Goal: Transaction & Acquisition: Obtain resource

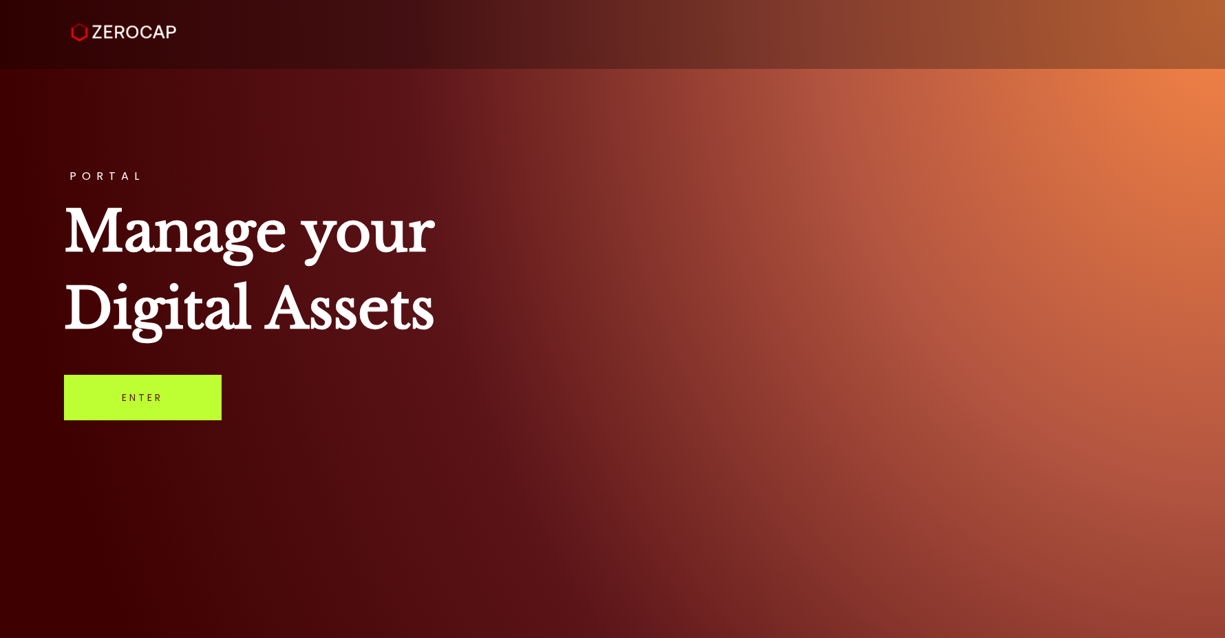
click at [184, 393] on link "Enter" at bounding box center [143, 397] width 158 height 45
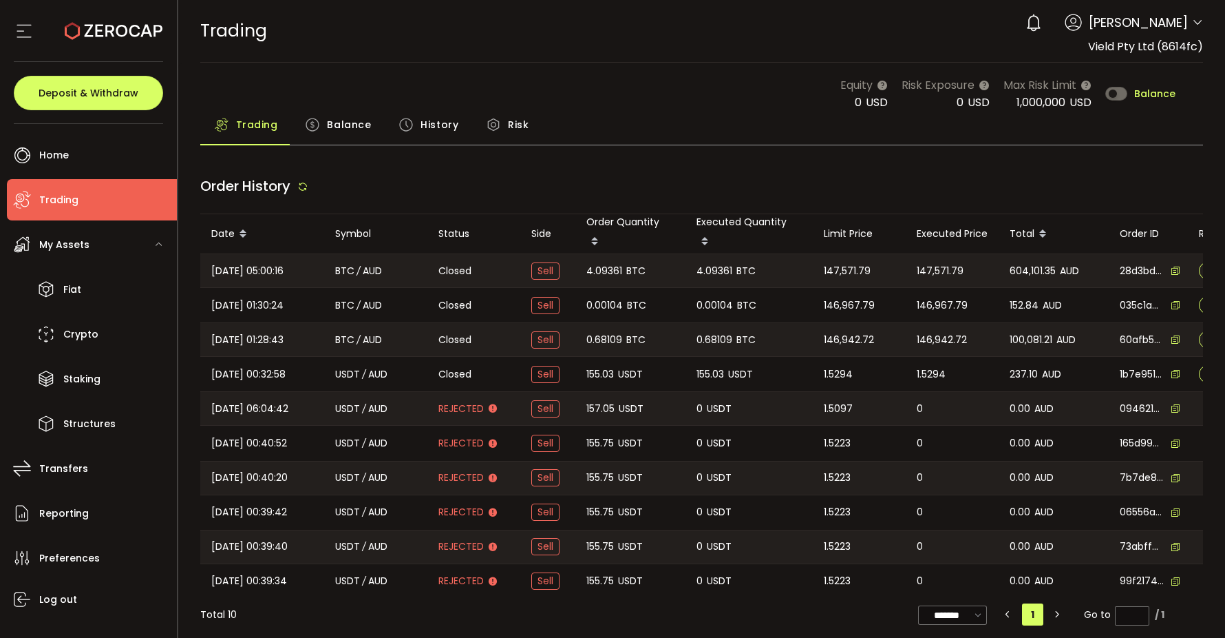
type input "***"
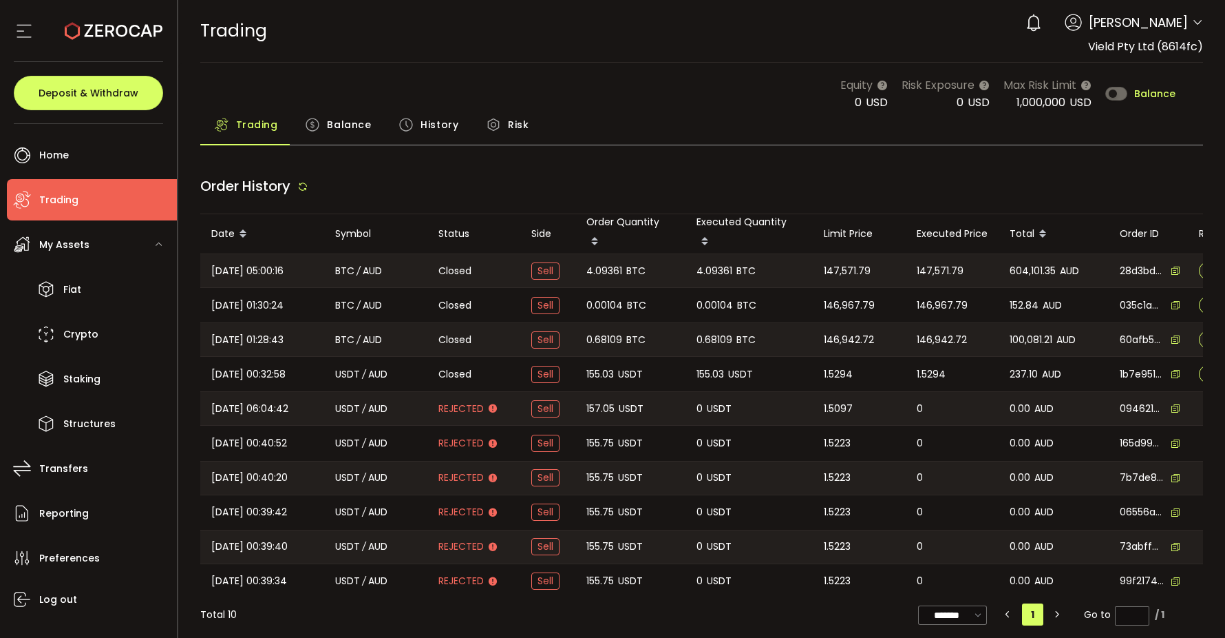
type input "***"
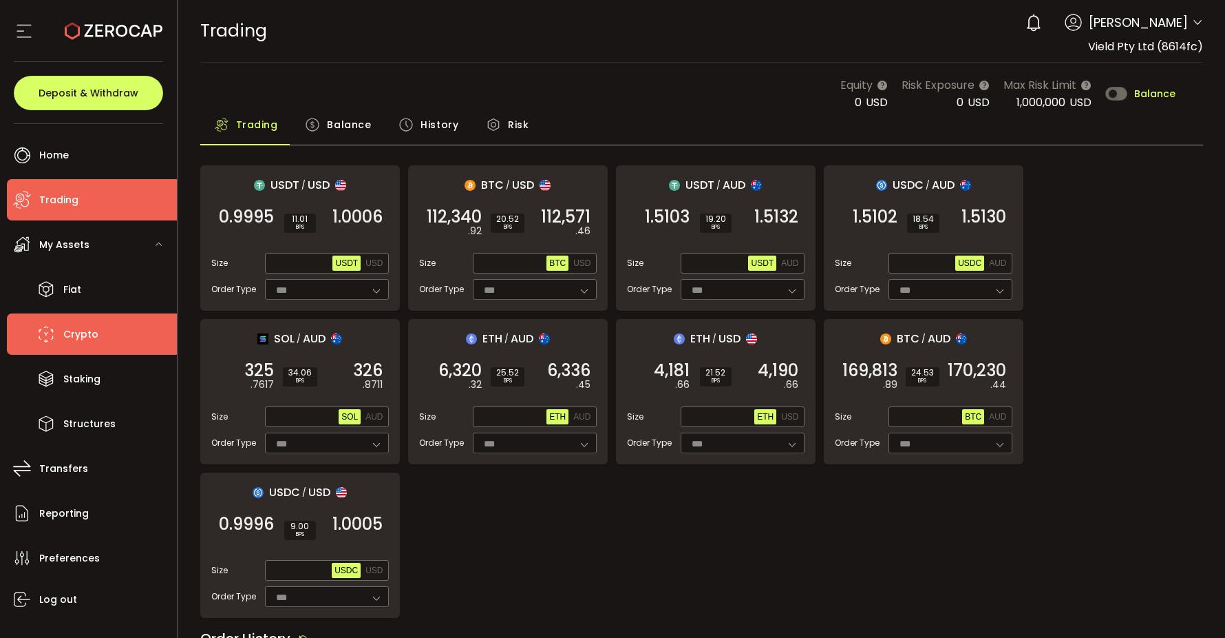
click at [94, 347] on li "Crypto" at bounding box center [92, 333] width 170 height 41
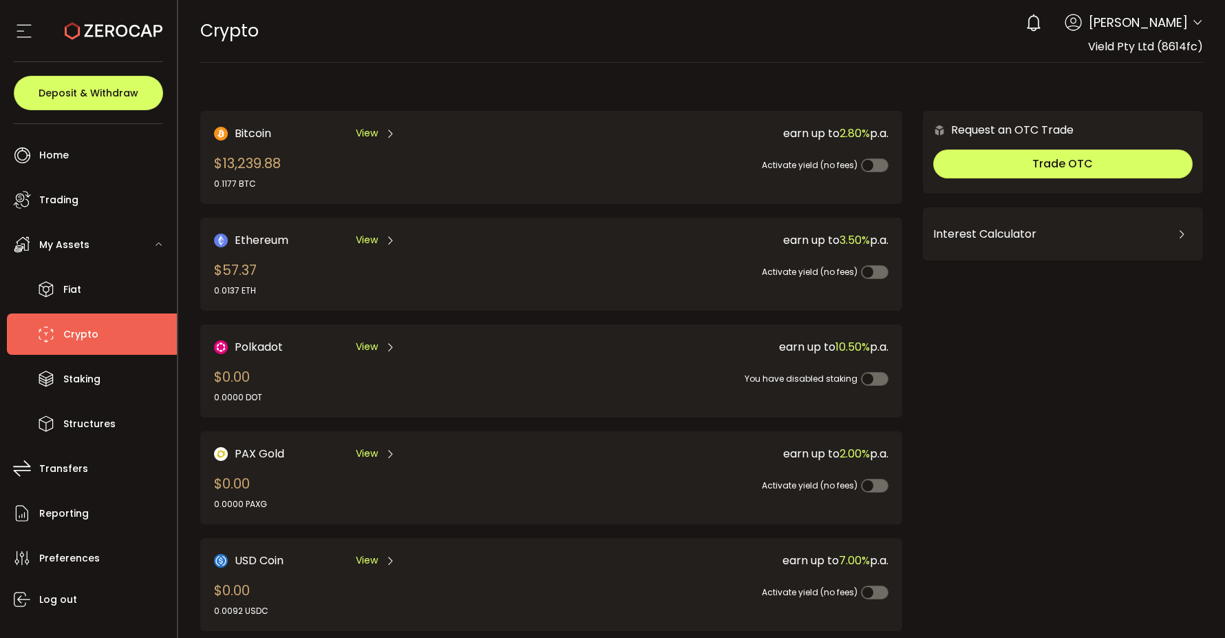
scroll to position [12, 0]
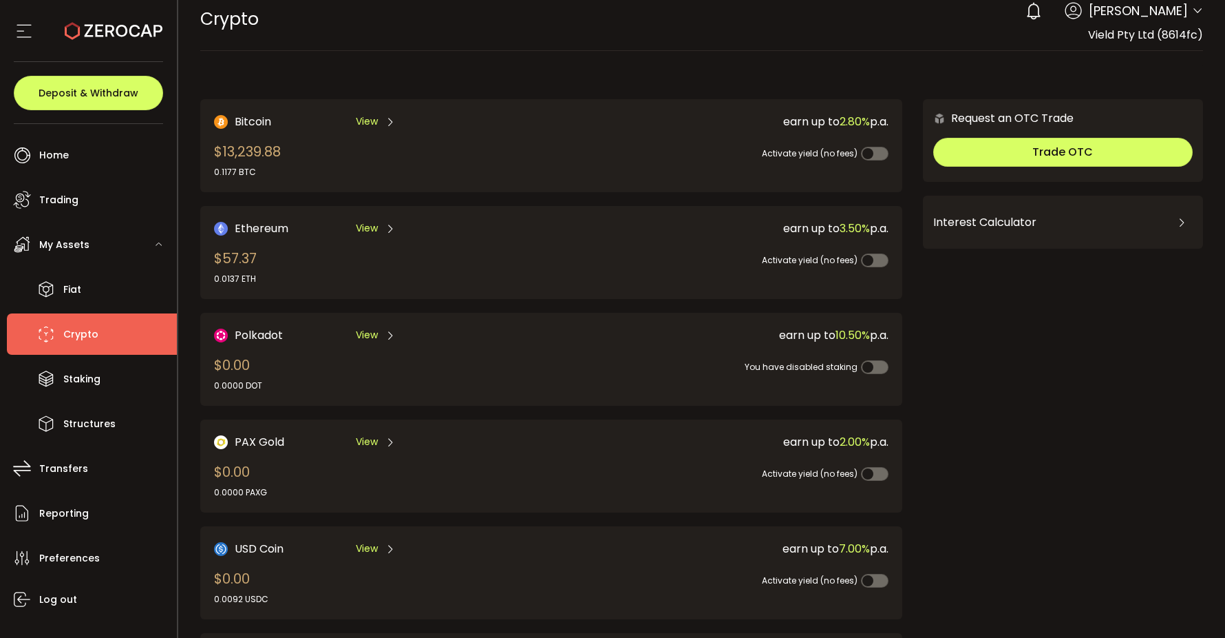
click at [370, 114] on span "View" at bounding box center [367, 121] width 22 height 14
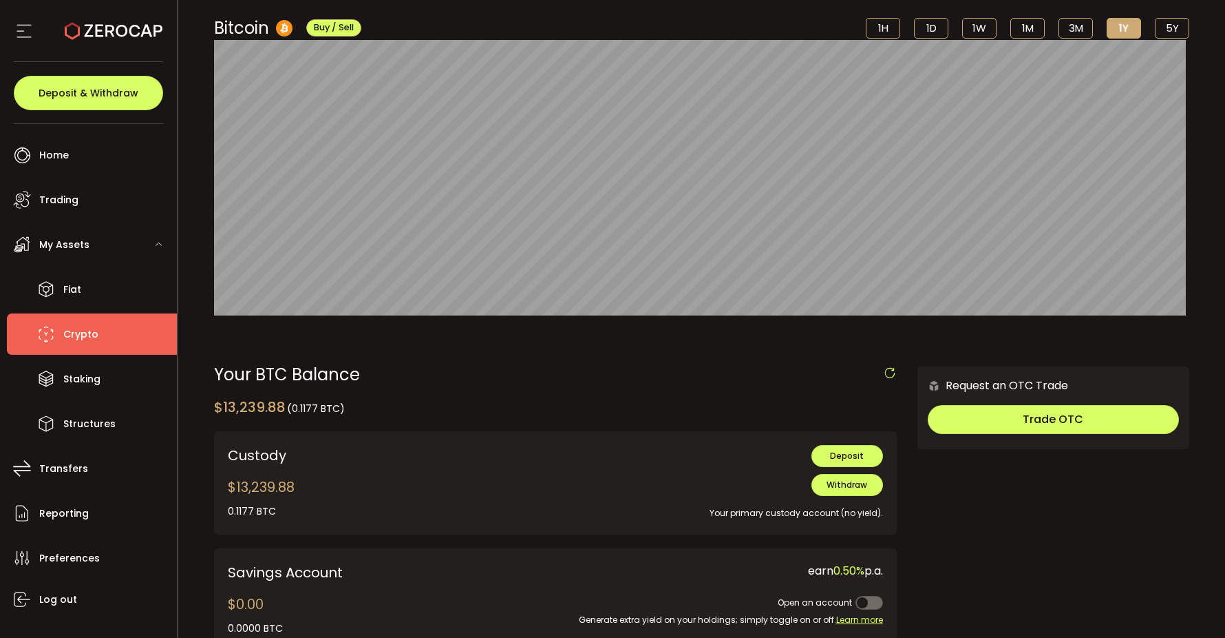
scroll to position [134, 0]
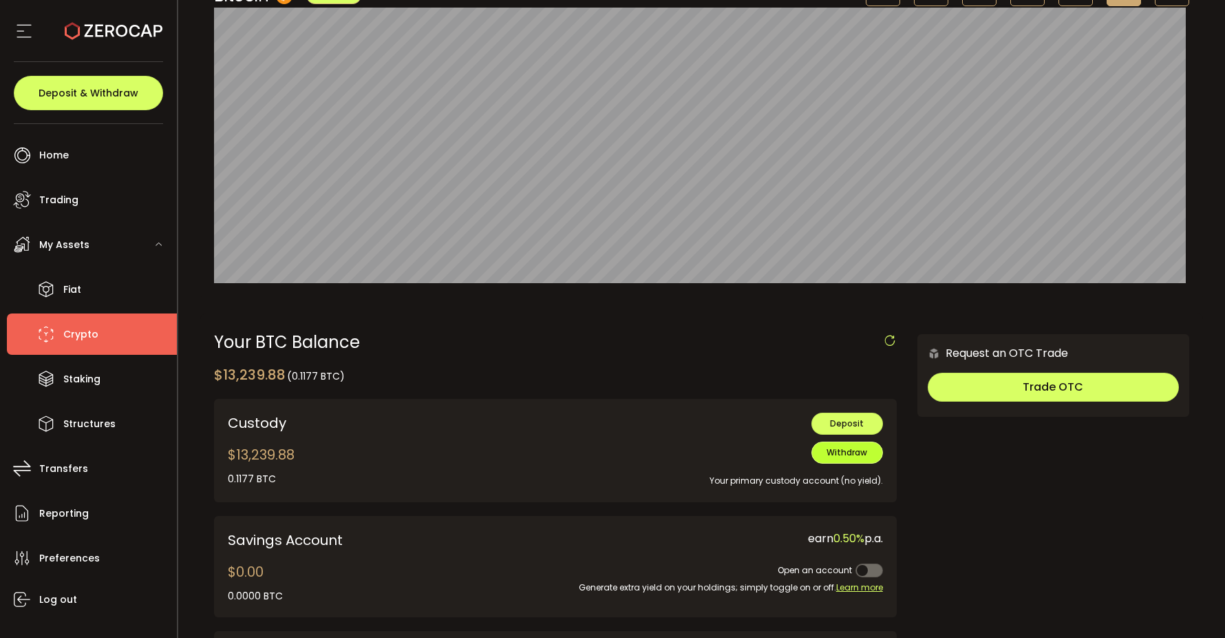
click at [841, 453] on span "Withdraw" at bounding box center [847, 452] width 41 height 12
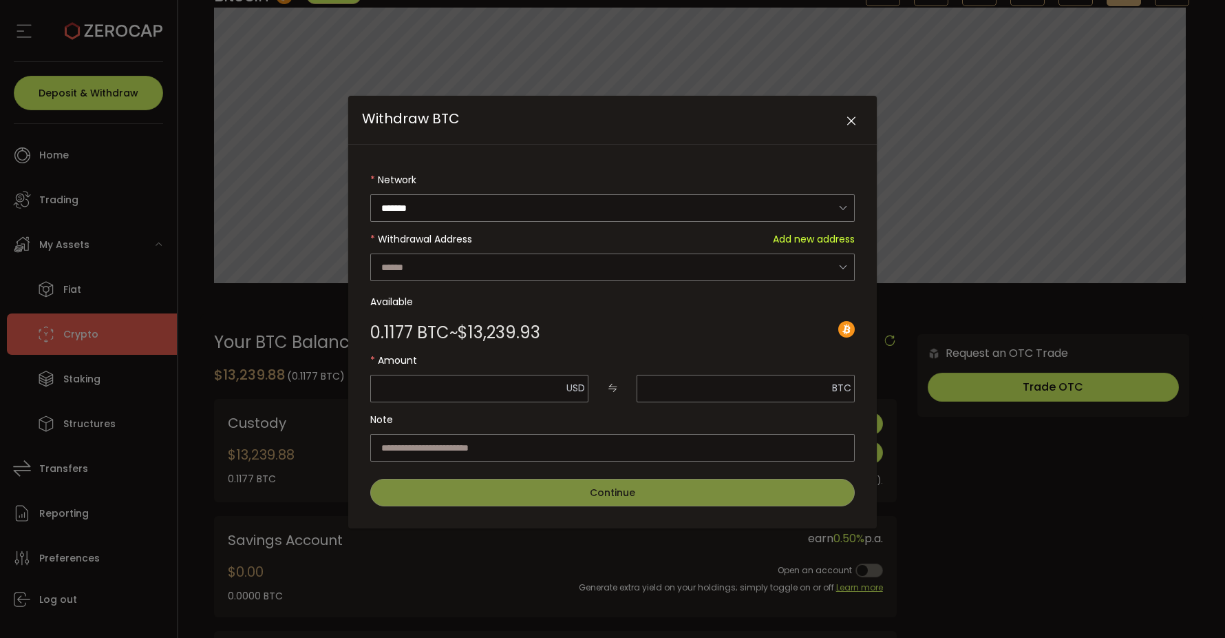
click at [509, 248] on div "Withdrawal Address Add new address" at bounding box center [616, 239] width 477 height 28
click at [505, 269] on input "Withdraw BTC" at bounding box center [612, 267] width 485 height 28
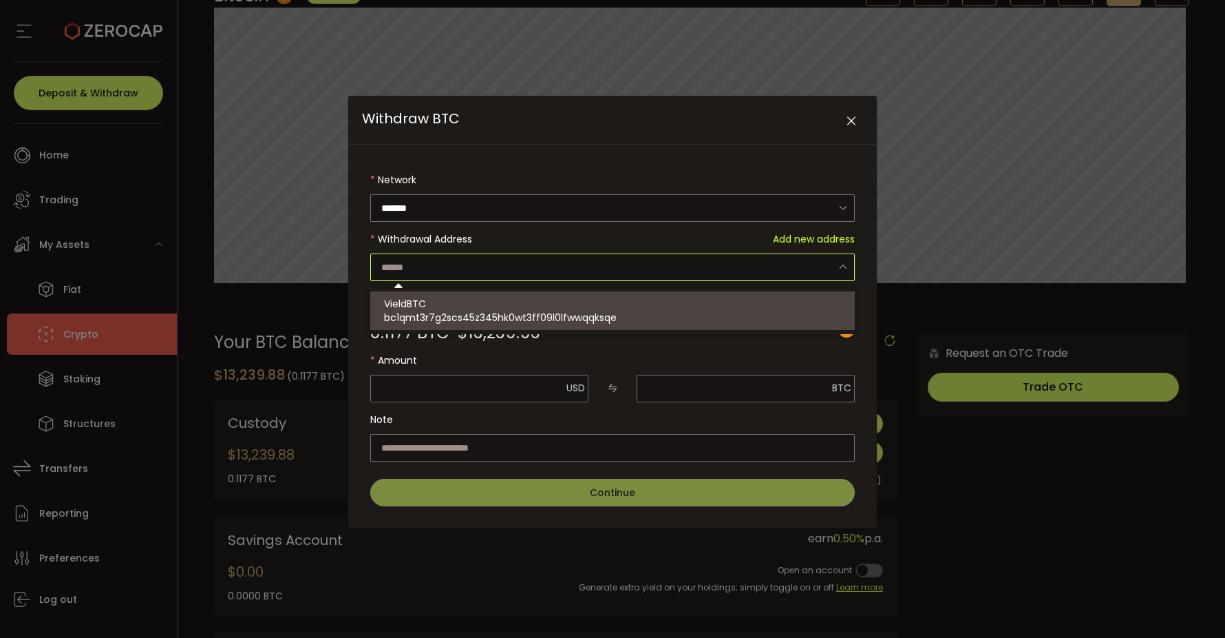
click at [482, 303] on div "VieldBTC bc1qmt3r7g2scs45z345hk0wt3ff09l0lfwwqqksqe" at bounding box center [614, 310] width 461 height 39
type input "**********"
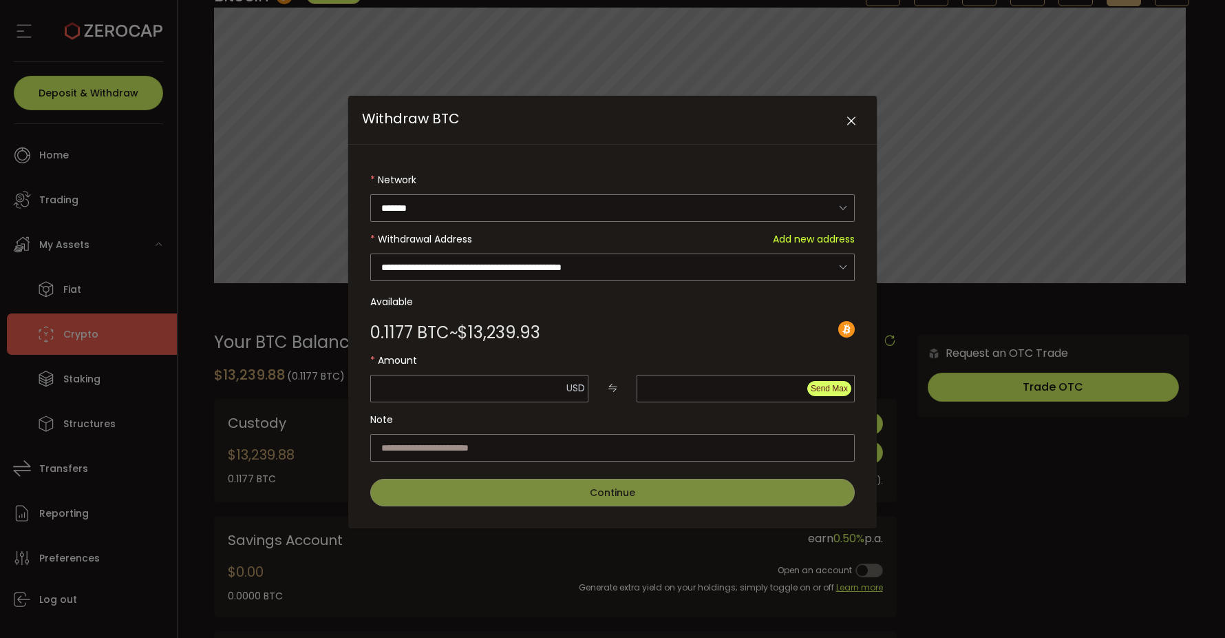
click at [824, 388] on span "Send Max" at bounding box center [829, 388] width 37 height 10
type input "********"
type input "**********"
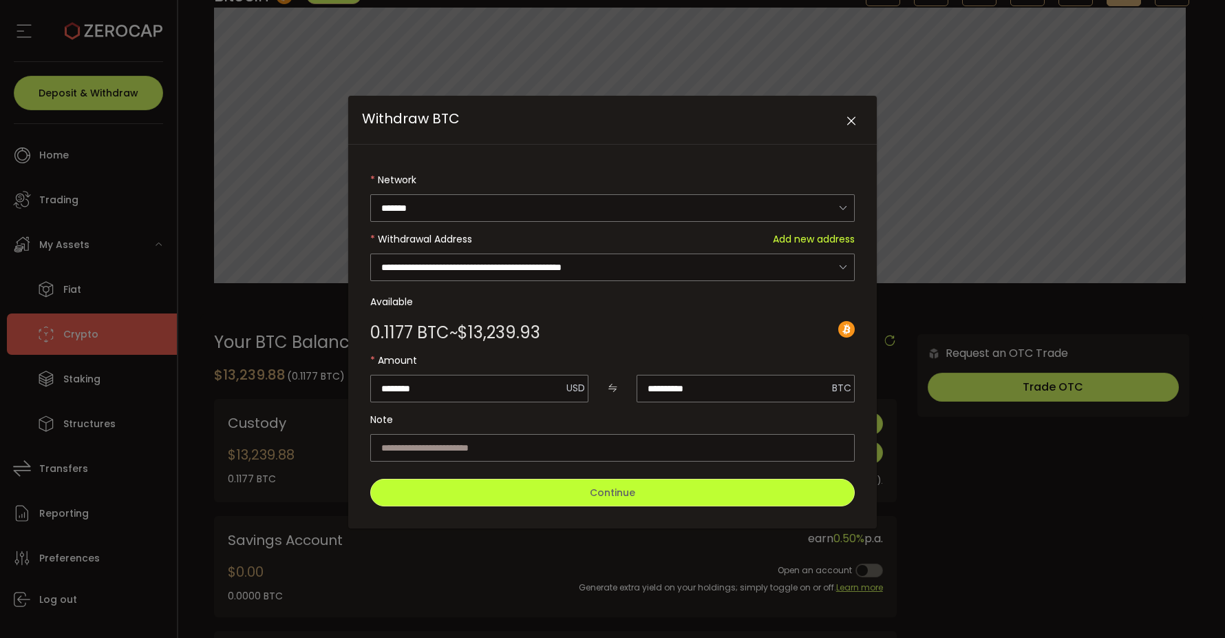
click at [635, 485] on span "Continue" at bounding box center [612, 492] width 45 height 14
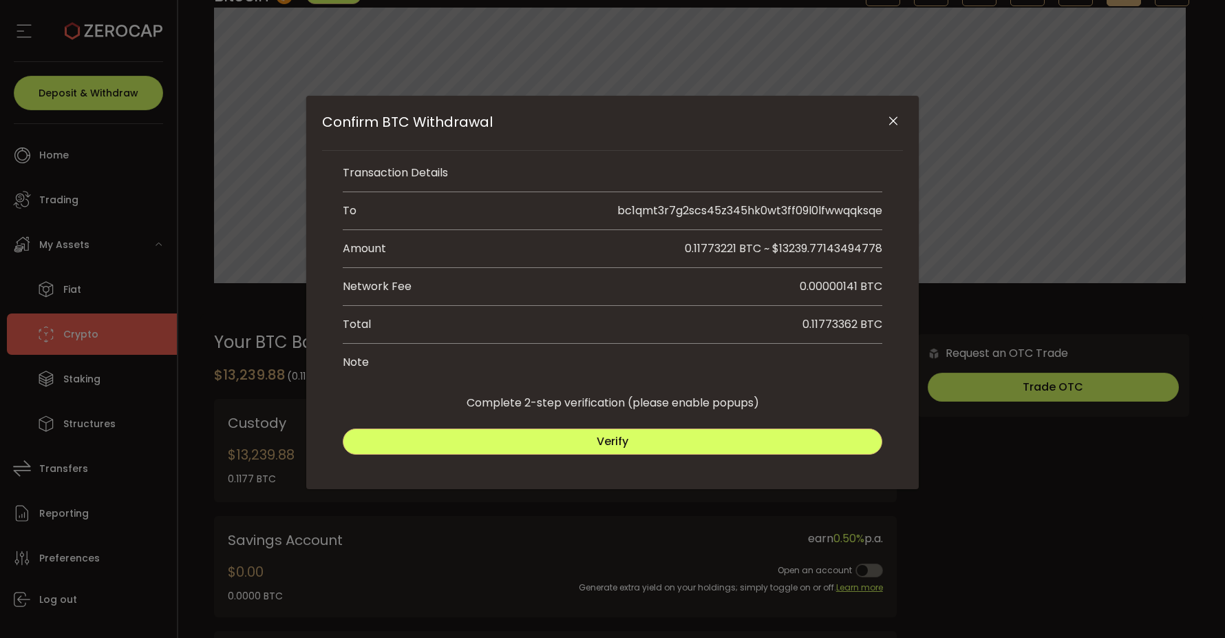
click at [648, 455] on div "Verify" at bounding box center [613, 437] width 540 height 47
click at [640, 445] on button "Verify" at bounding box center [613, 441] width 540 height 26
click at [655, 434] on button "Submit" at bounding box center [749, 441] width 266 height 26
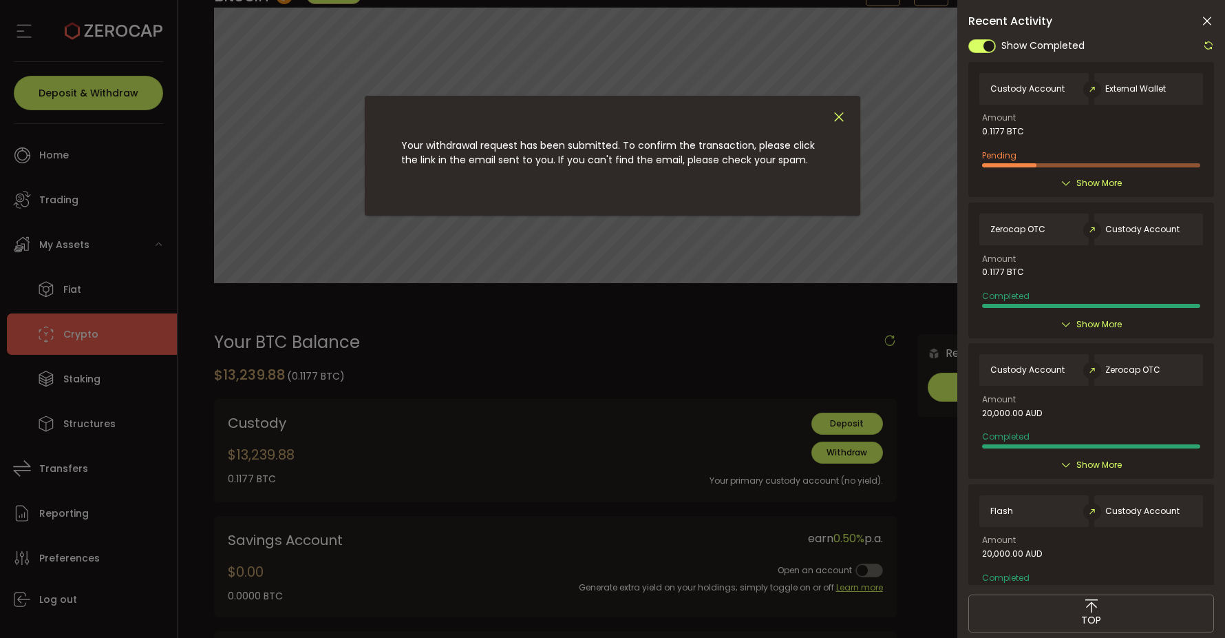
click at [839, 120] on icon "Close" at bounding box center [839, 116] width 15 height 15
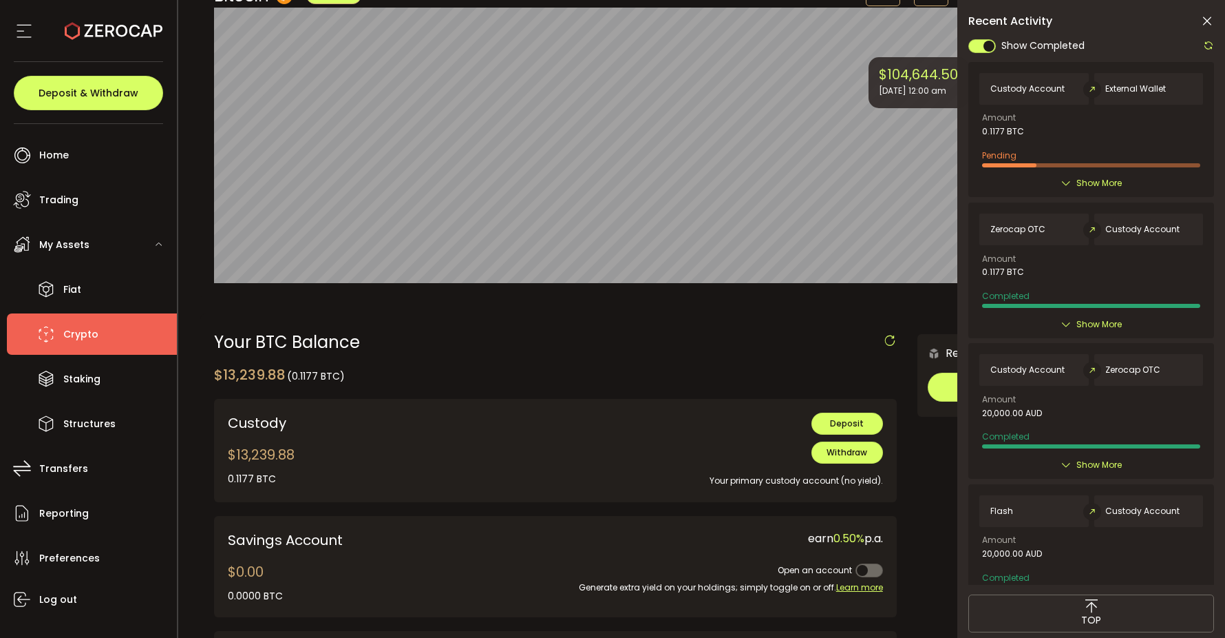
scroll to position [134, 0]
click at [1209, 17] on icon at bounding box center [1208, 21] width 14 height 14
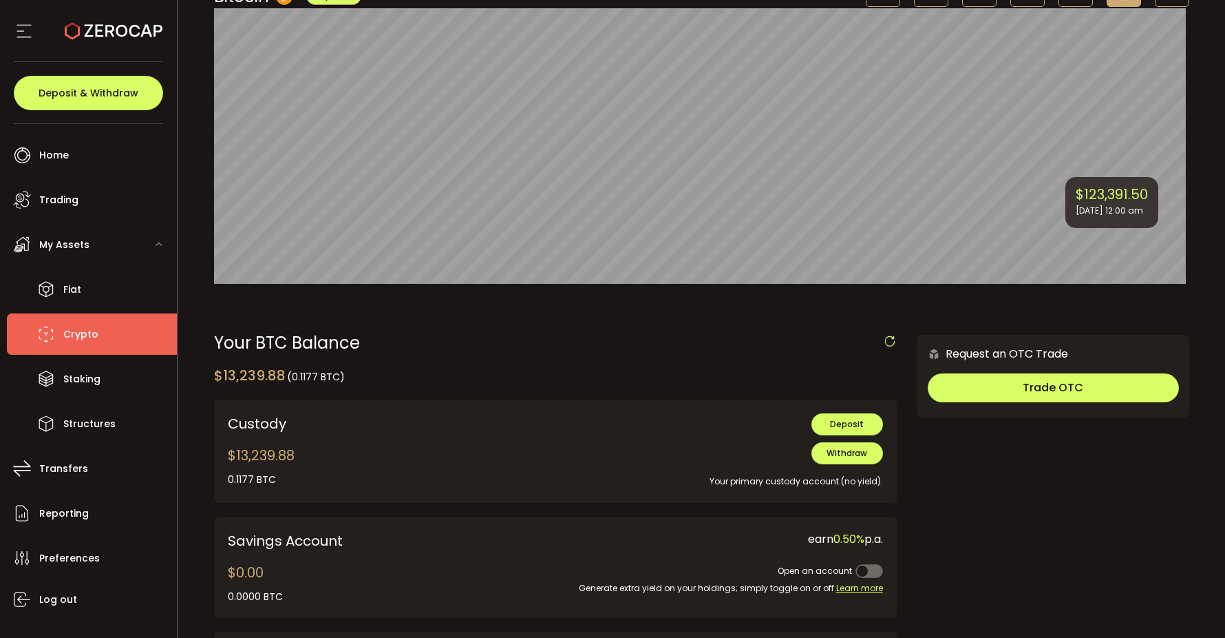
scroll to position [0, 0]
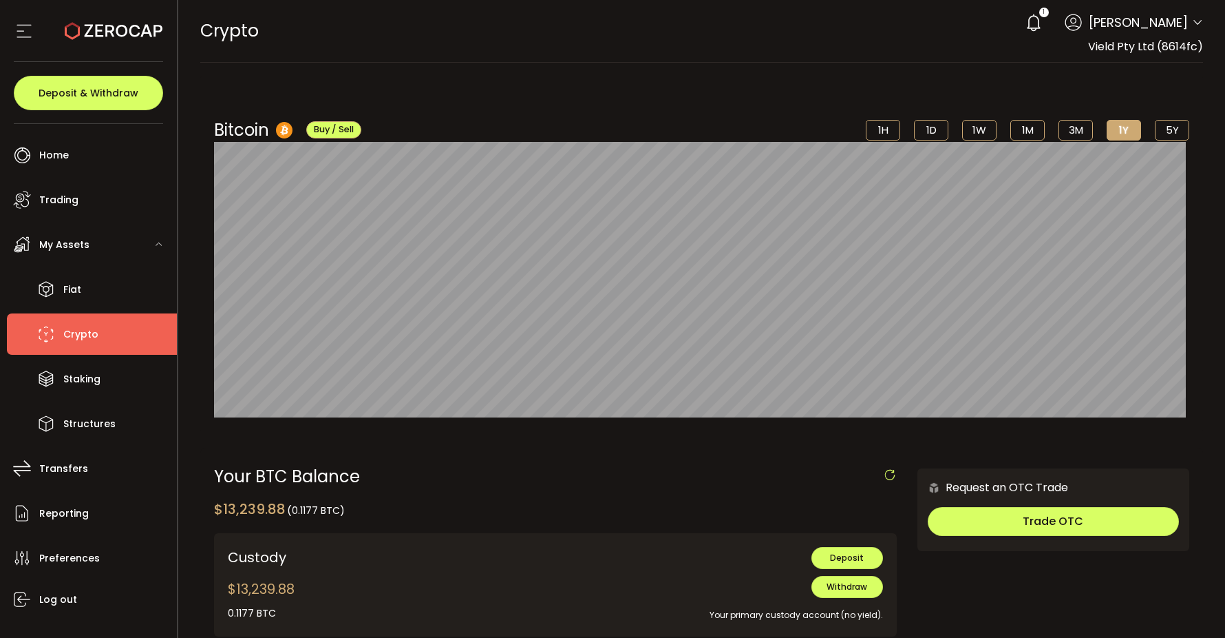
click at [1177, 121] on li "5Y" at bounding box center [1172, 130] width 34 height 21
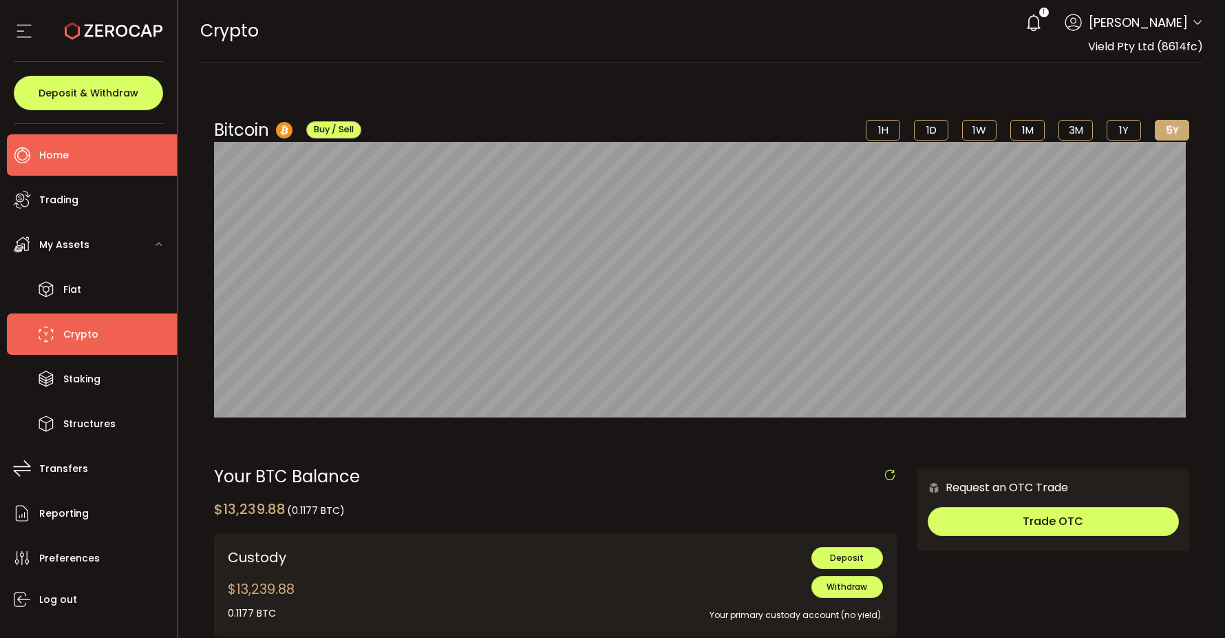
click at [61, 158] on span "Home" at bounding box center [54, 155] width 30 height 20
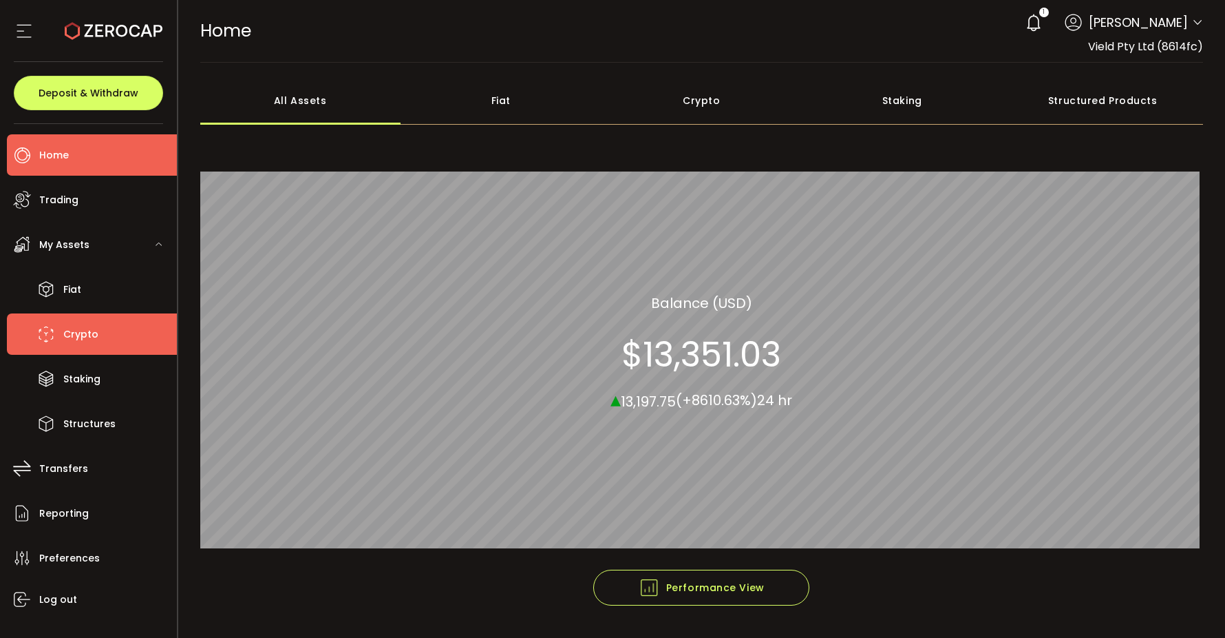
click at [99, 346] on li "Crypto" at bounding box center [92, 333] width 170 height 41
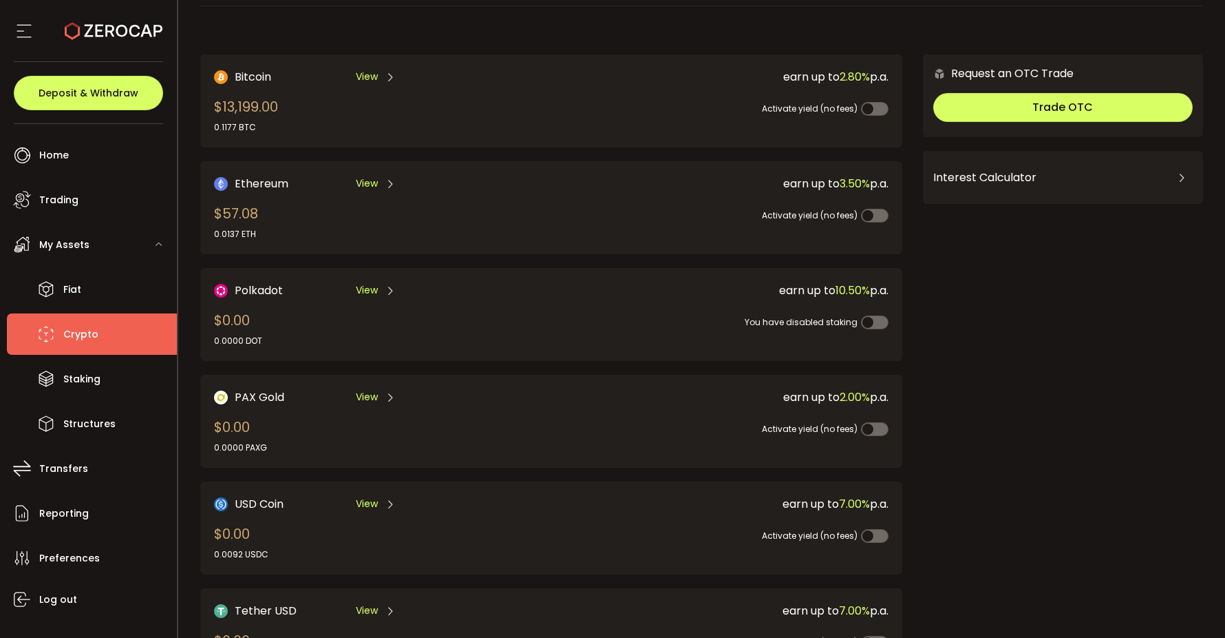
scroll to position [317, 0]
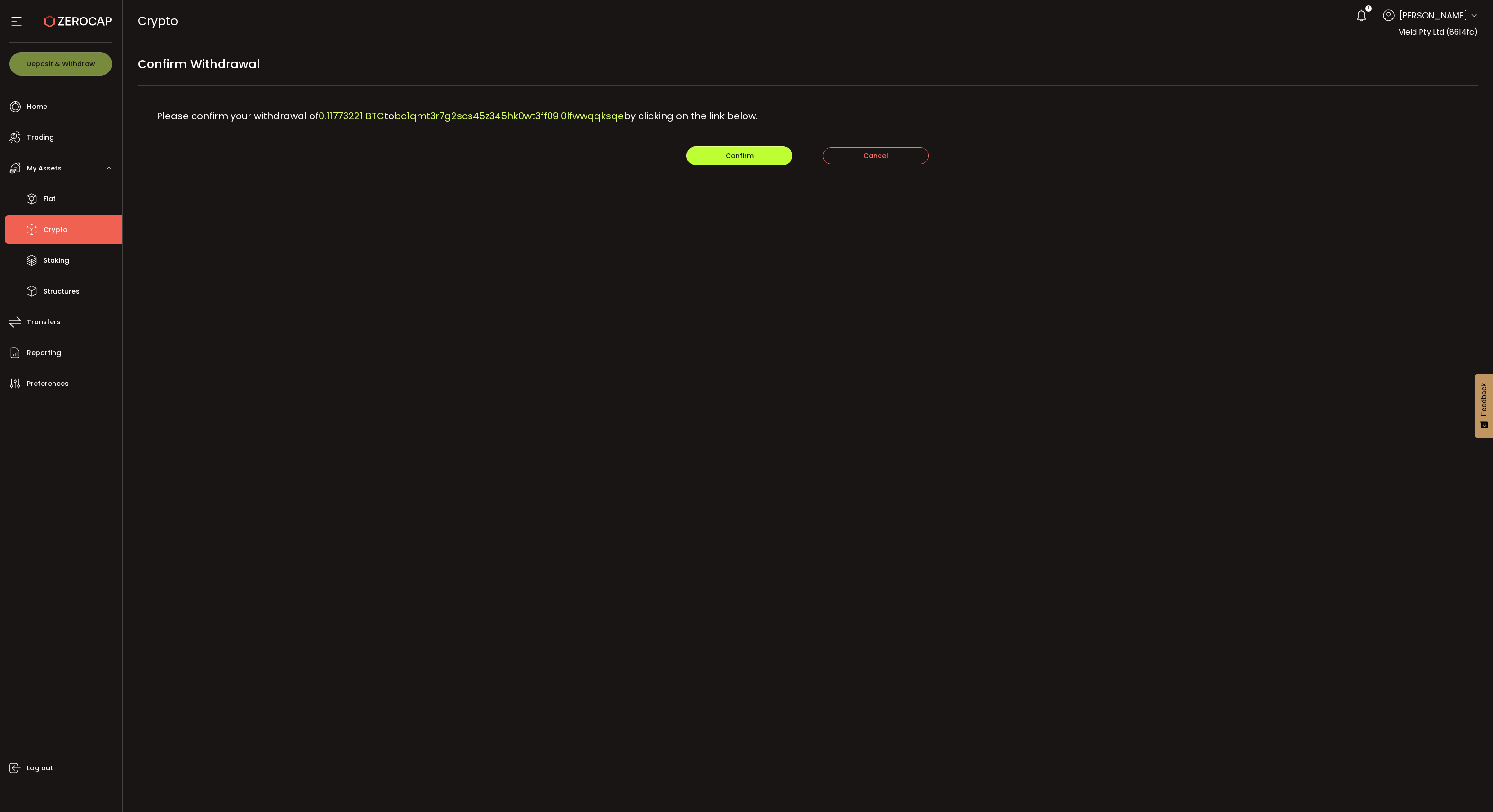
click at [737, 163] on button "Confirm" at bounding box center [739, 156] width 106 height 19
